Goal: Communication & Community: Answer question/provide support

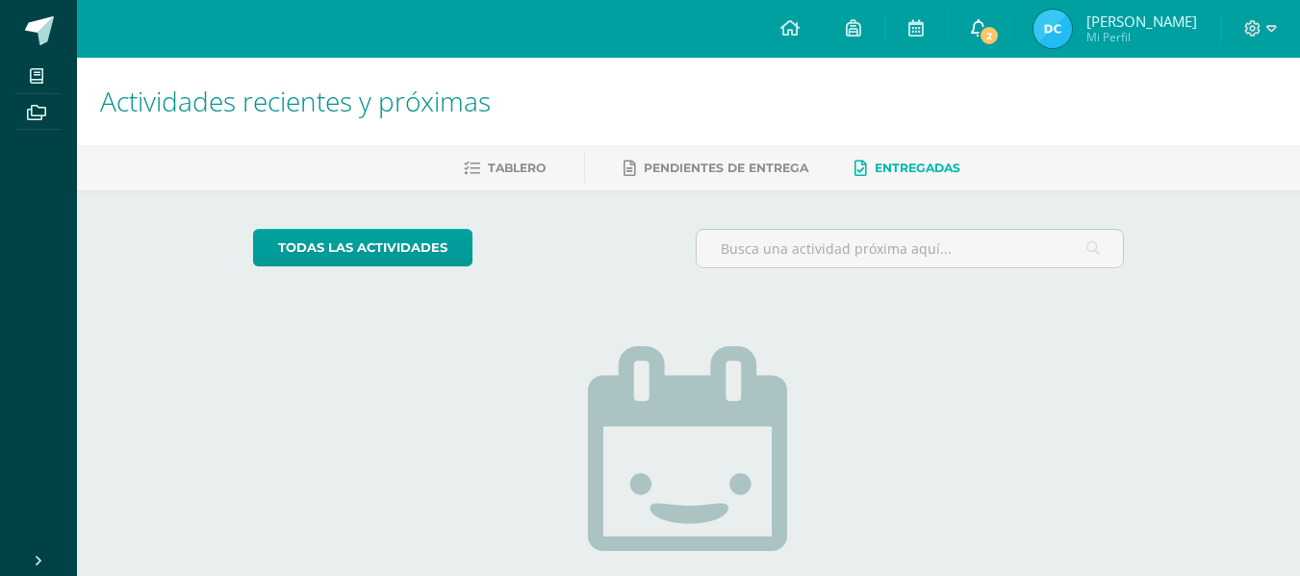
click at [978, 25] on icon at bounding box center [978, 27] width 15 height 17
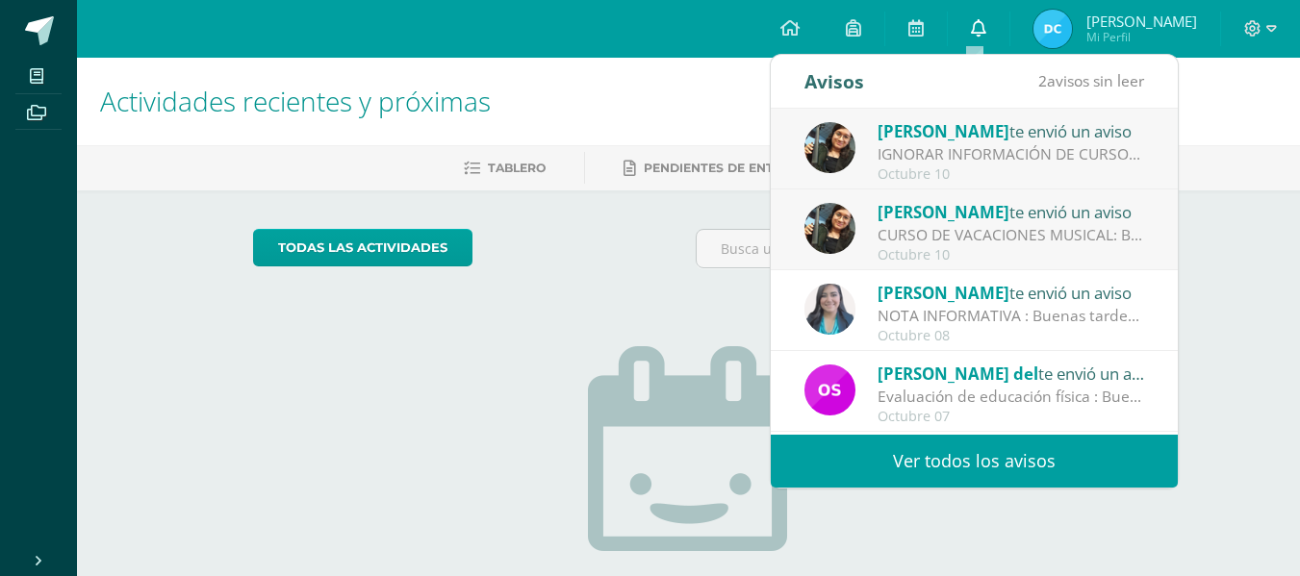
click at [978, 25] on icon at bounding box center [978, 27] width 15 height 17
click at [962, 223] on div "Amy Martinez te envió un aviso" at bounding box center [1010, 211] width 267 height 25
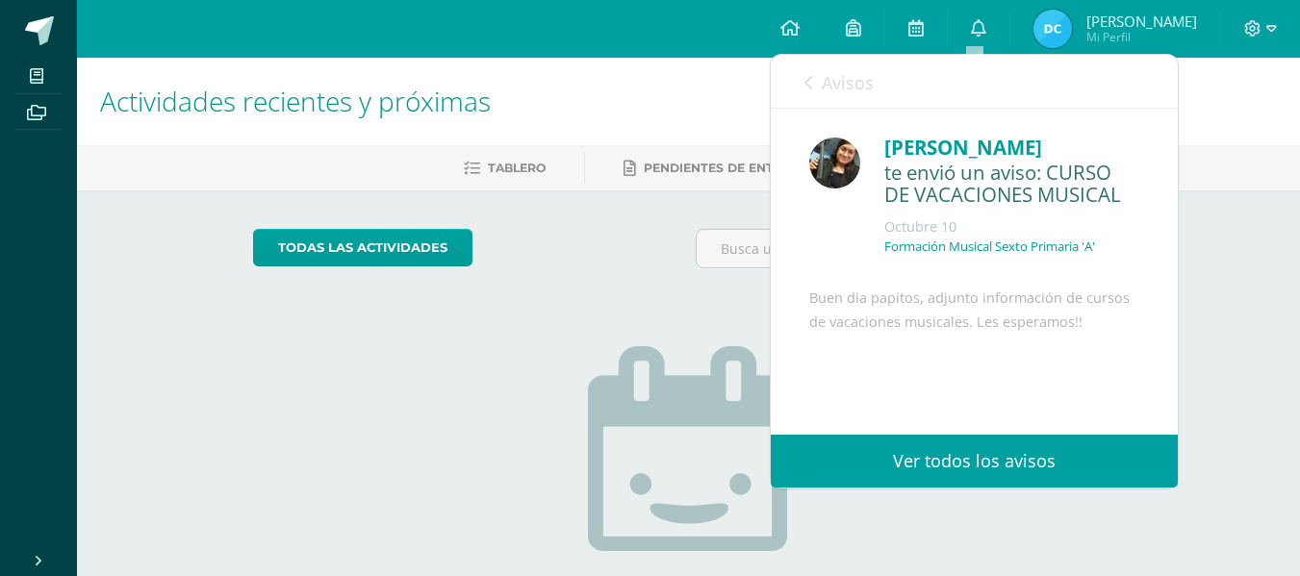
click at [999, 457] on link "Ver todos los avisos" at bounding box center [974, 461] width 407 height 53
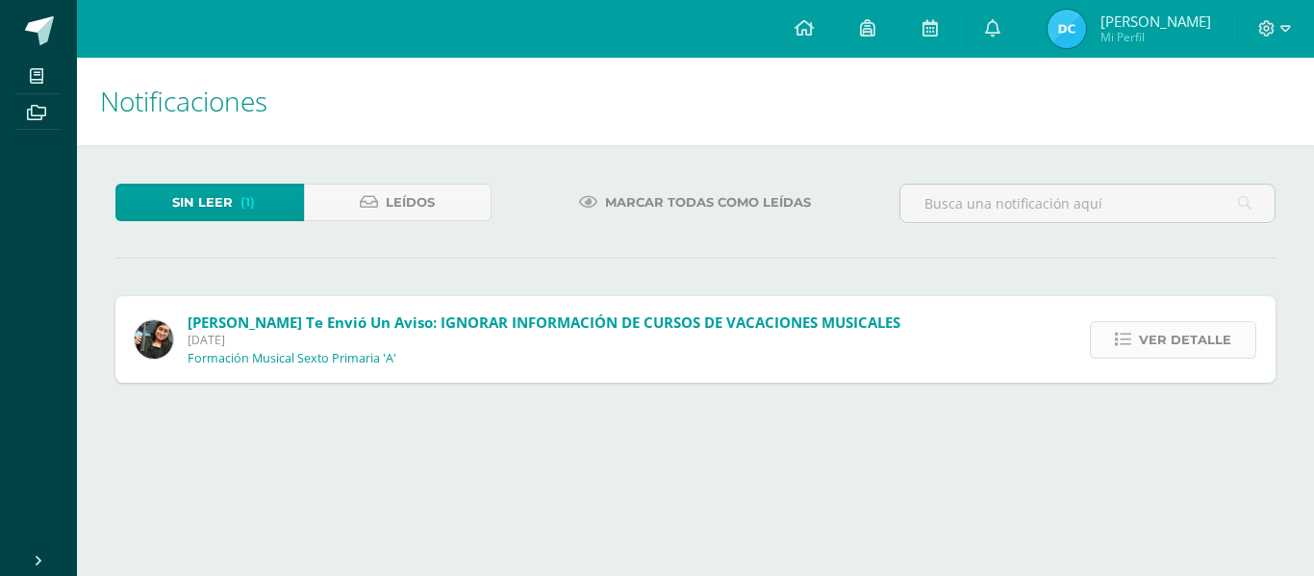
click at [1160, 343] on span "Ver detalle" at bounding box center [1185, 340] width 92 height 36
